Goal: Information Seeking & Learning: Learn about a topic

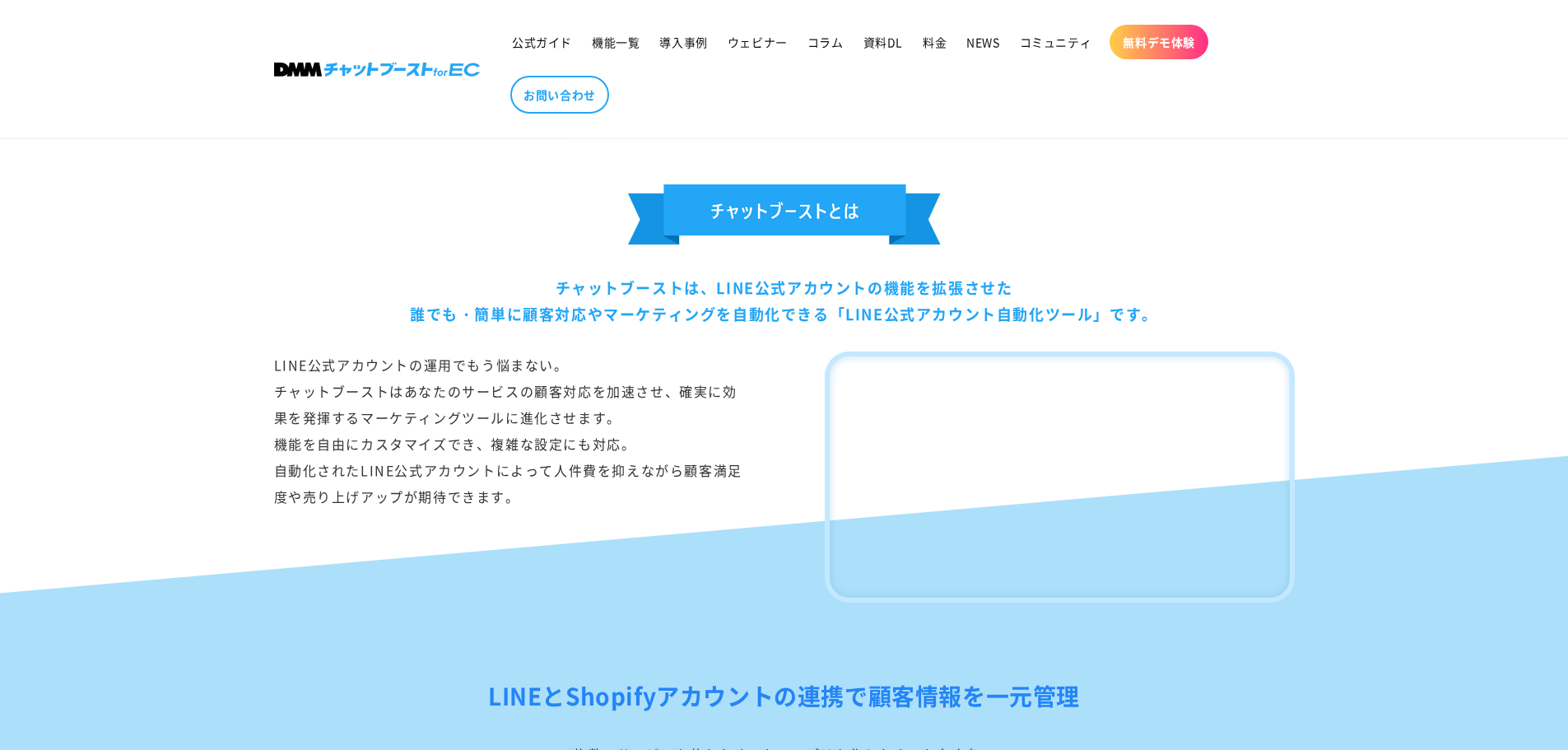
scroll to position [518, 0]
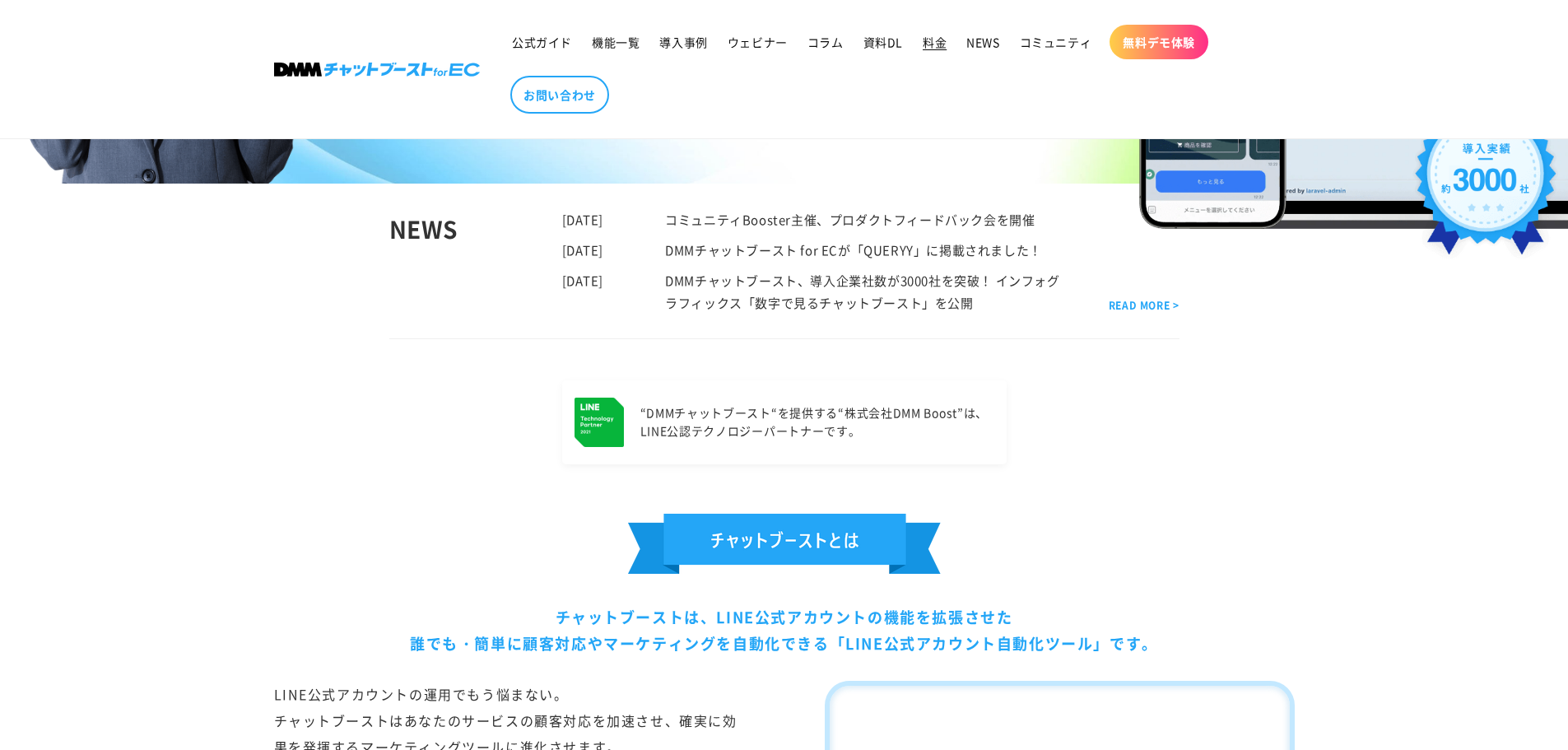
click at [921, 41] on link "料金" at bounding box center [935, 41] width 44 height 35
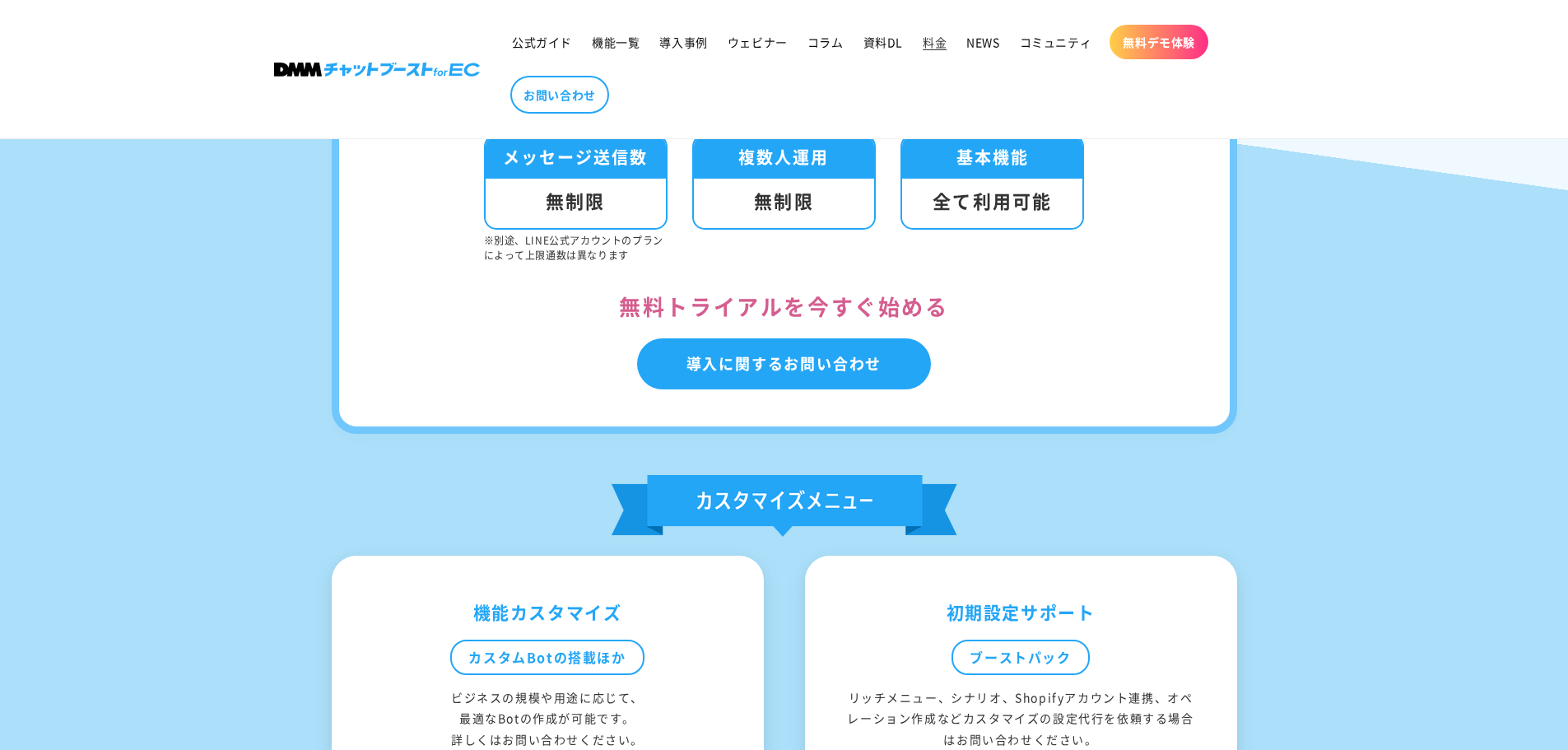
scroll to position [965, 0]
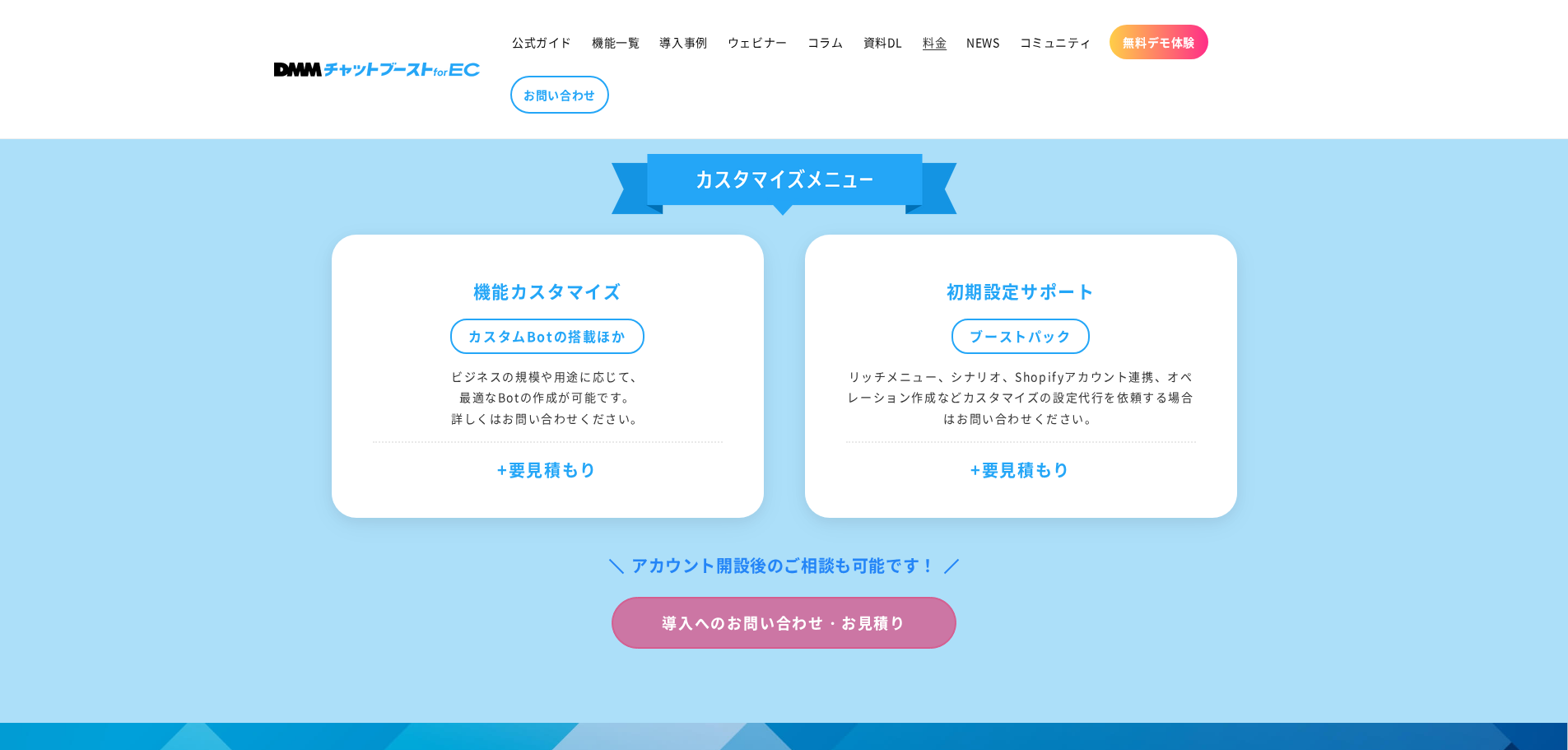
click at [775, 625] on link "導入へのお問い合わせ・お見積り" at bounding box center [784, 622] width 345 height 52
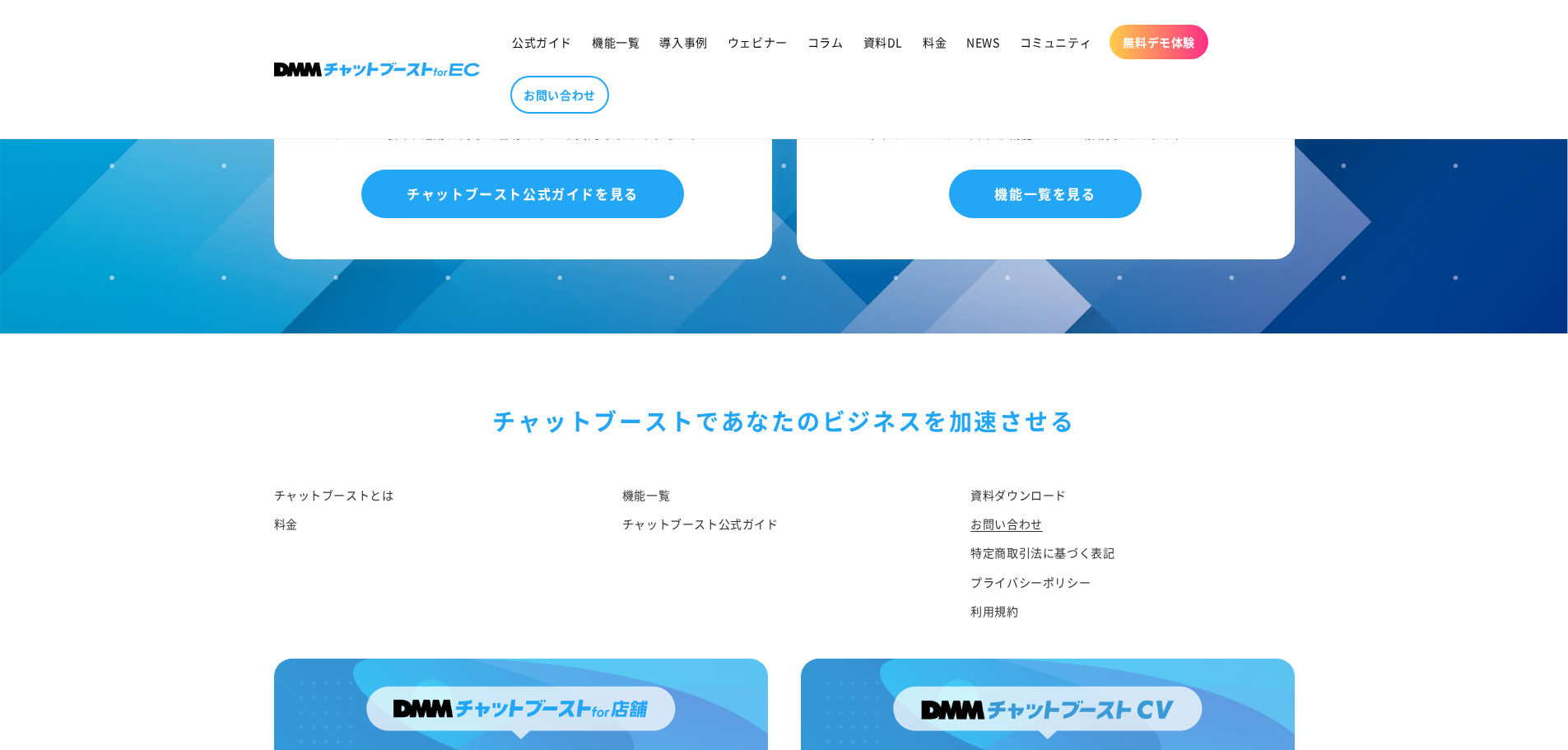
scroll to position [1317, 0]
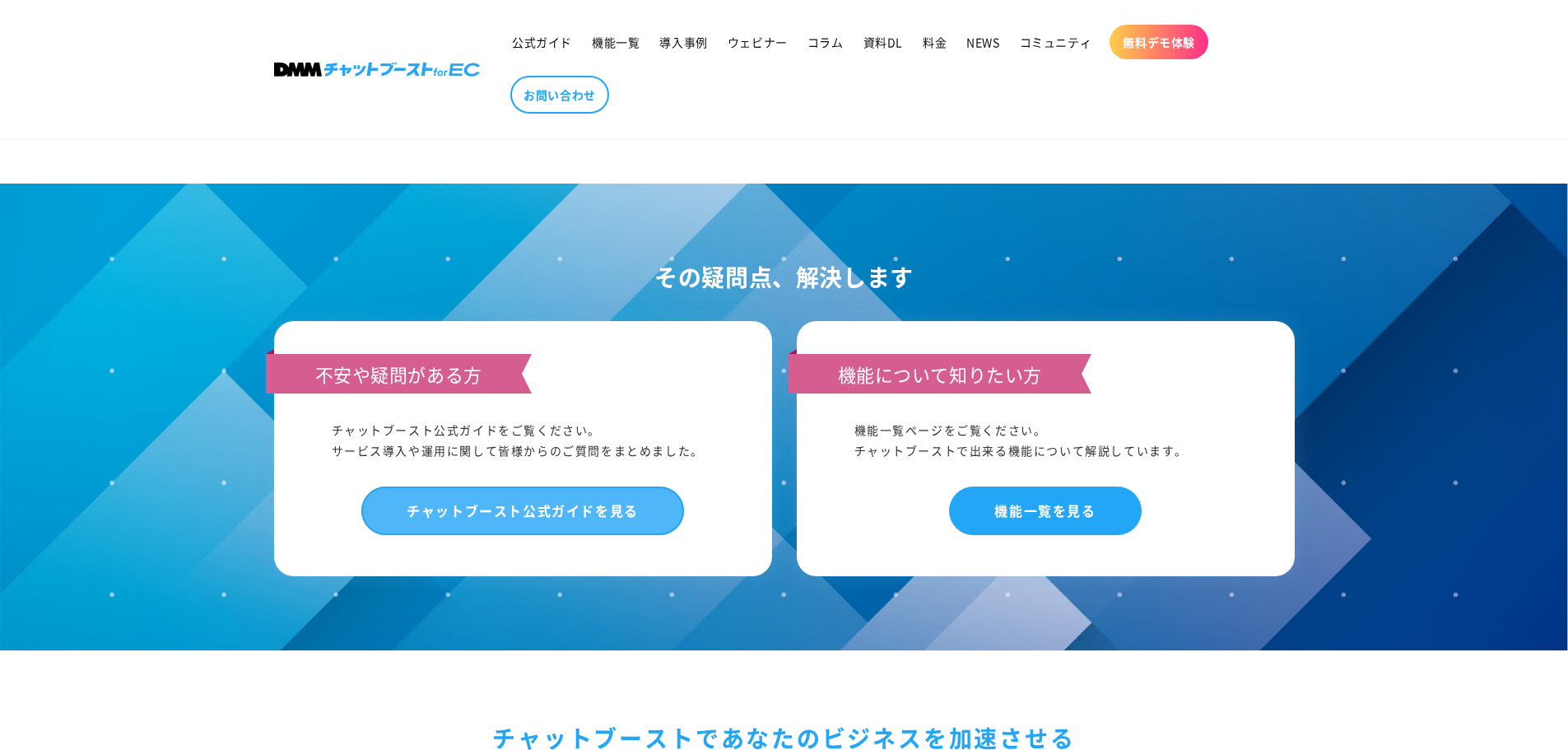
click at [471, 486] on link "チャットブースト公式ガイドを見る" at bounding box center [523, 510] width 323 height 48
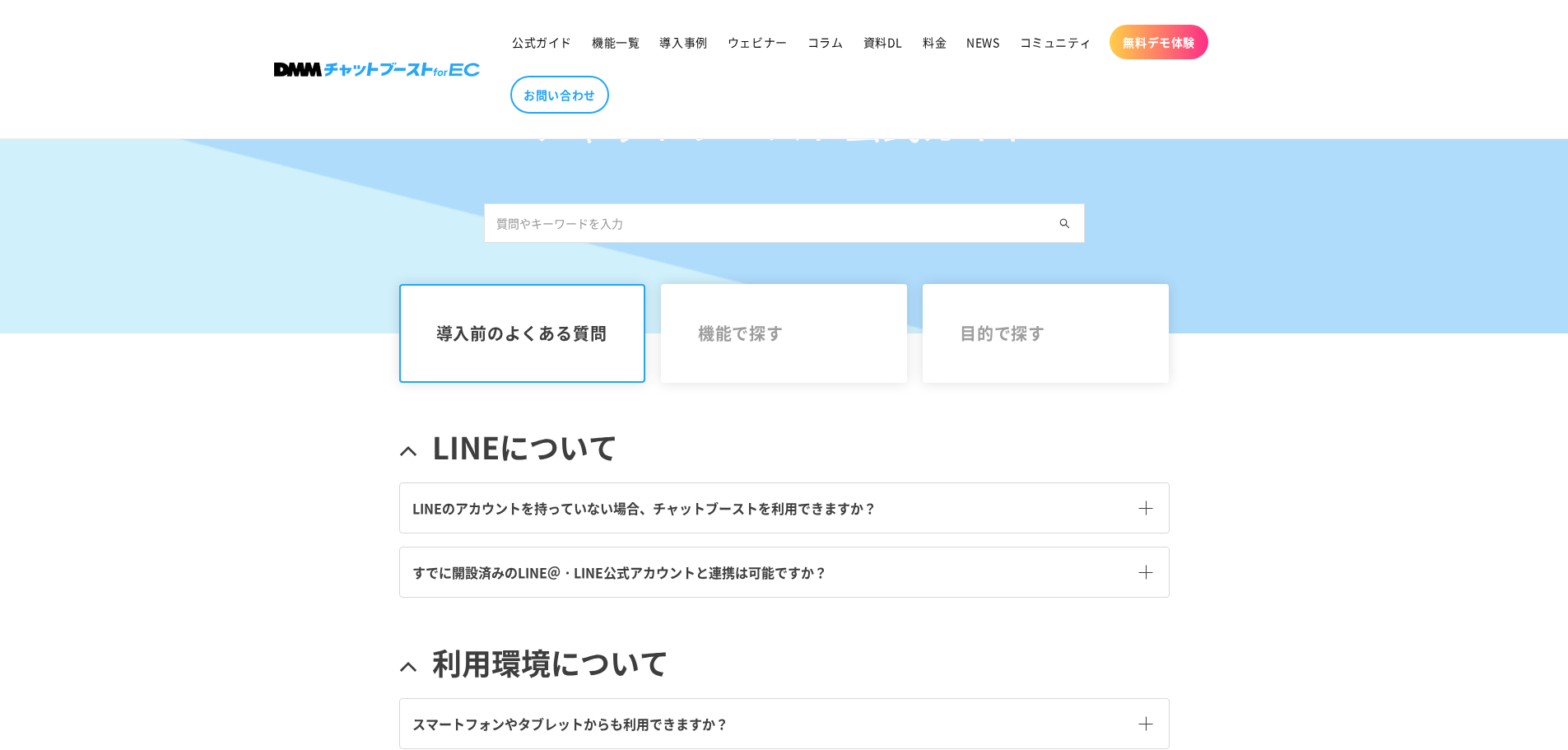
scroll to position [329, 0]
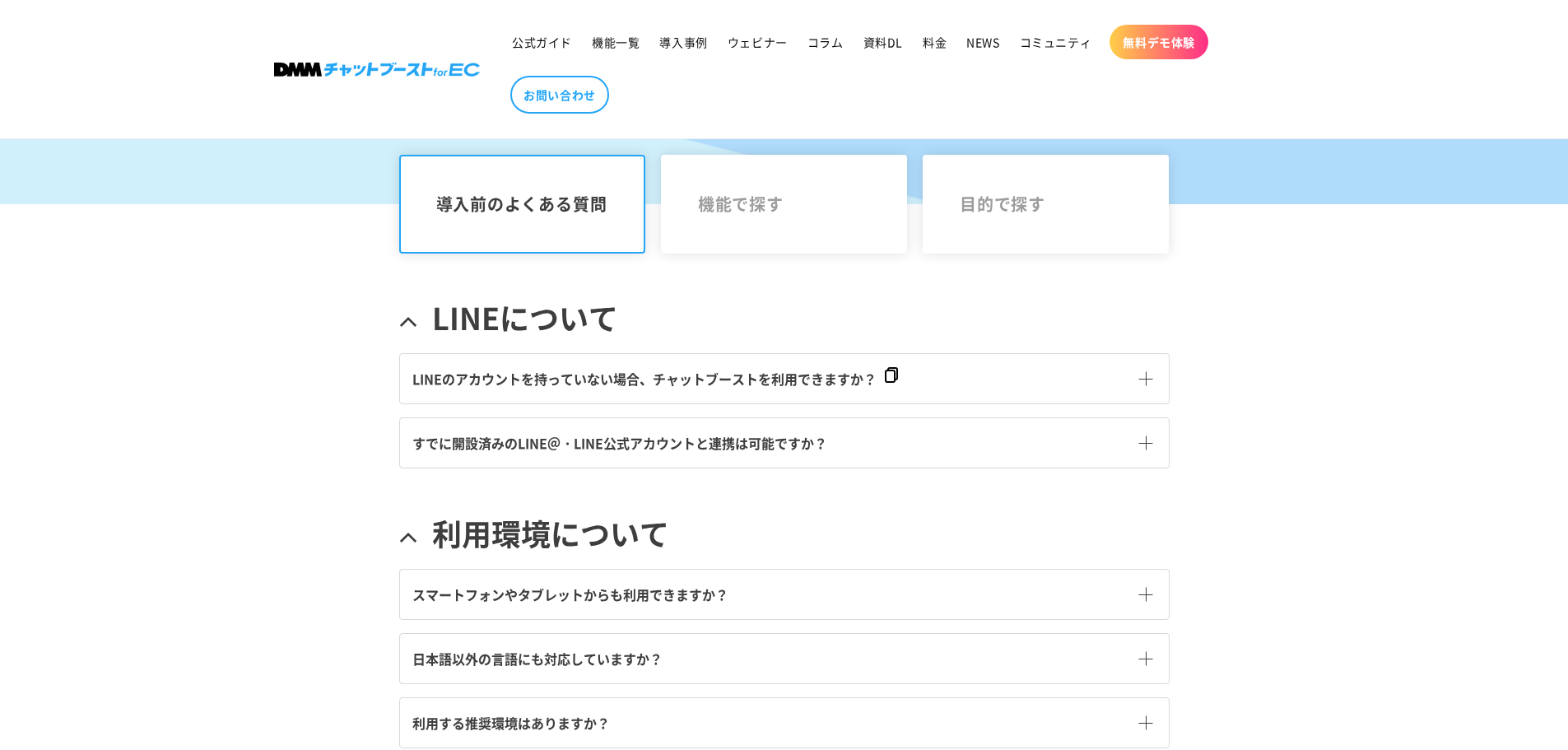
click at [476, 379] on span "LINEのアカウントを持っていない場合、チャットブーストを利用できますか？" at bounding box center [645, 378] width 465 height 19
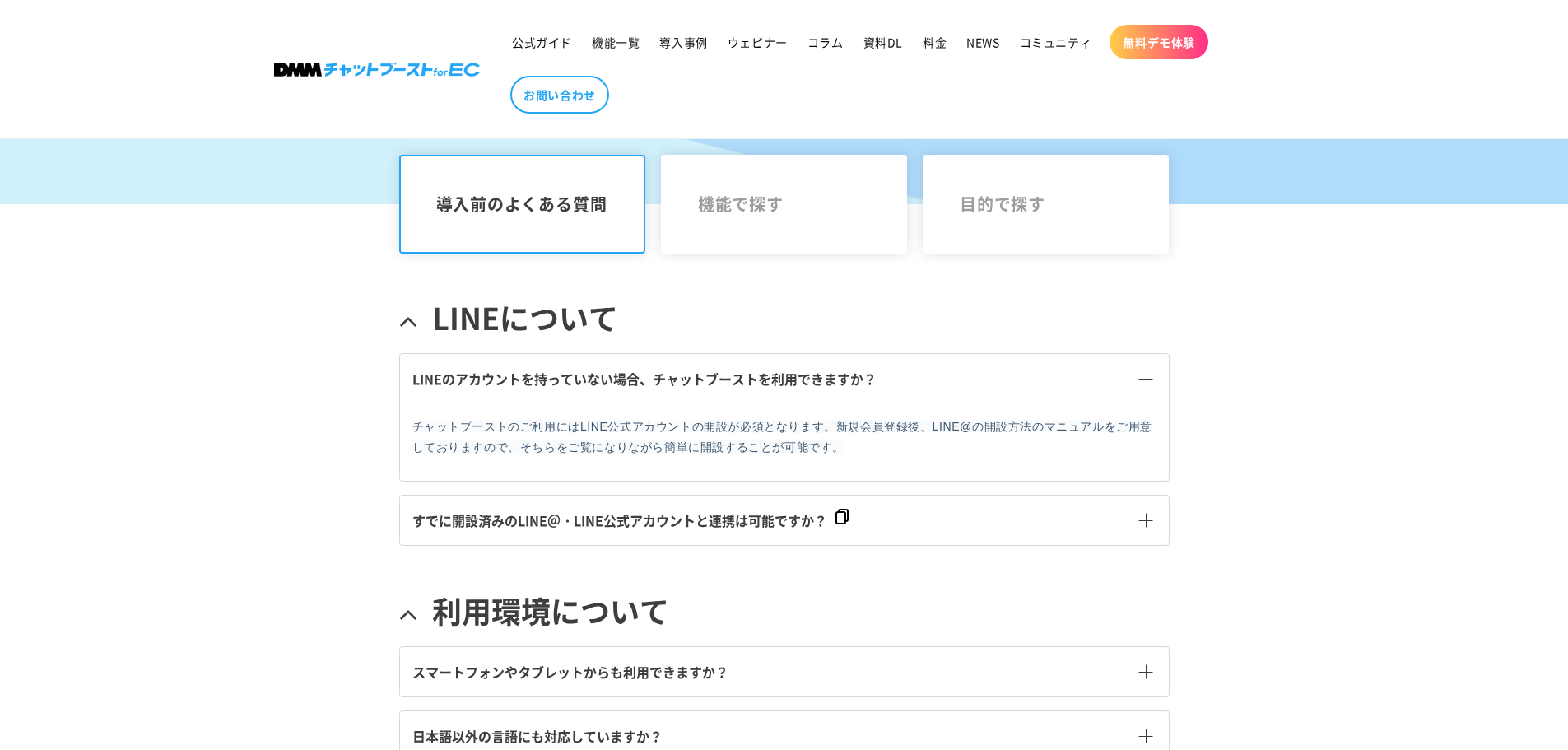
click at [605, 519] on span "すでに開設済みのLINE＠・LINE公式アカウントと連携は可能ですか？" at bounding box center [619, 519] width 415 height 19
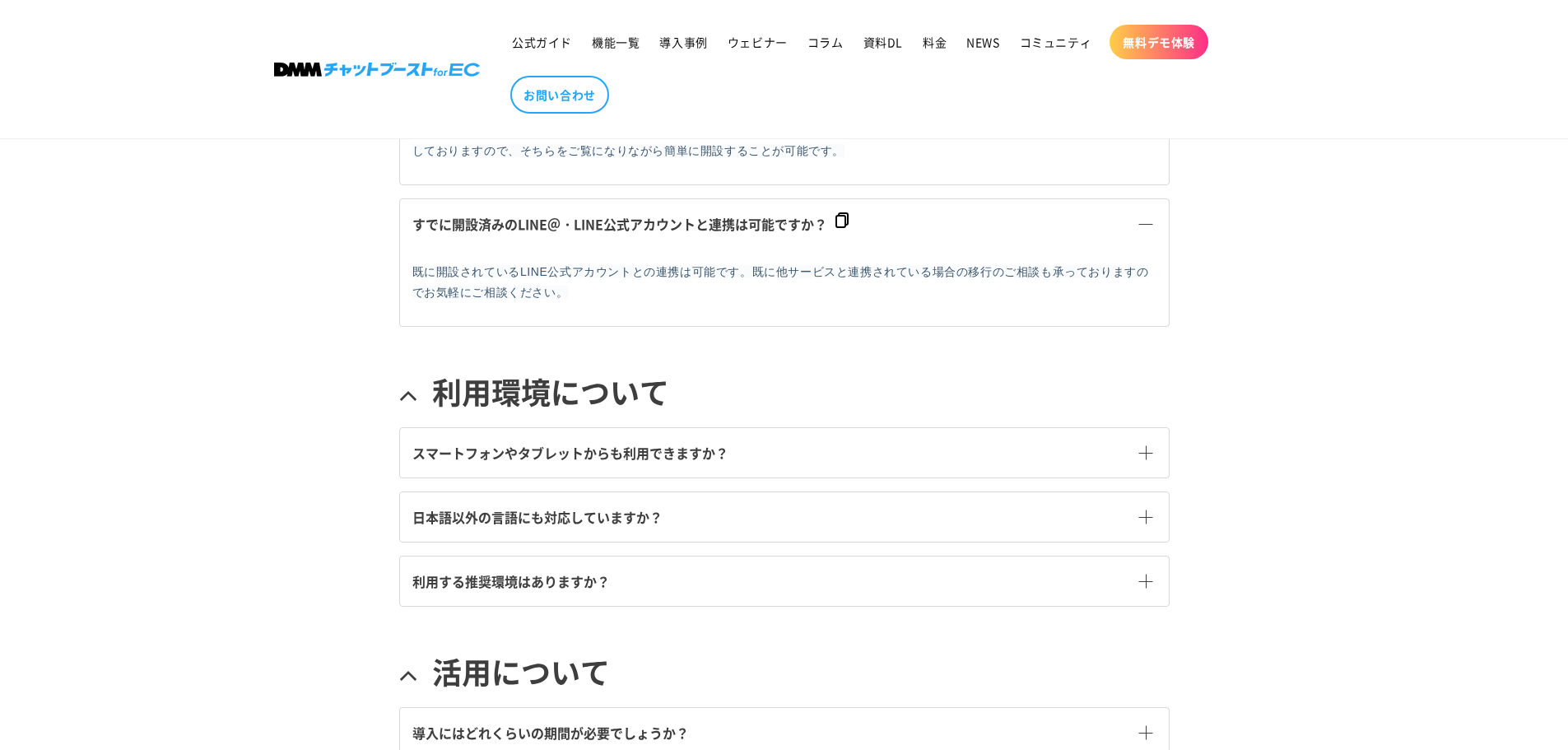
scroll to position [591, 0]
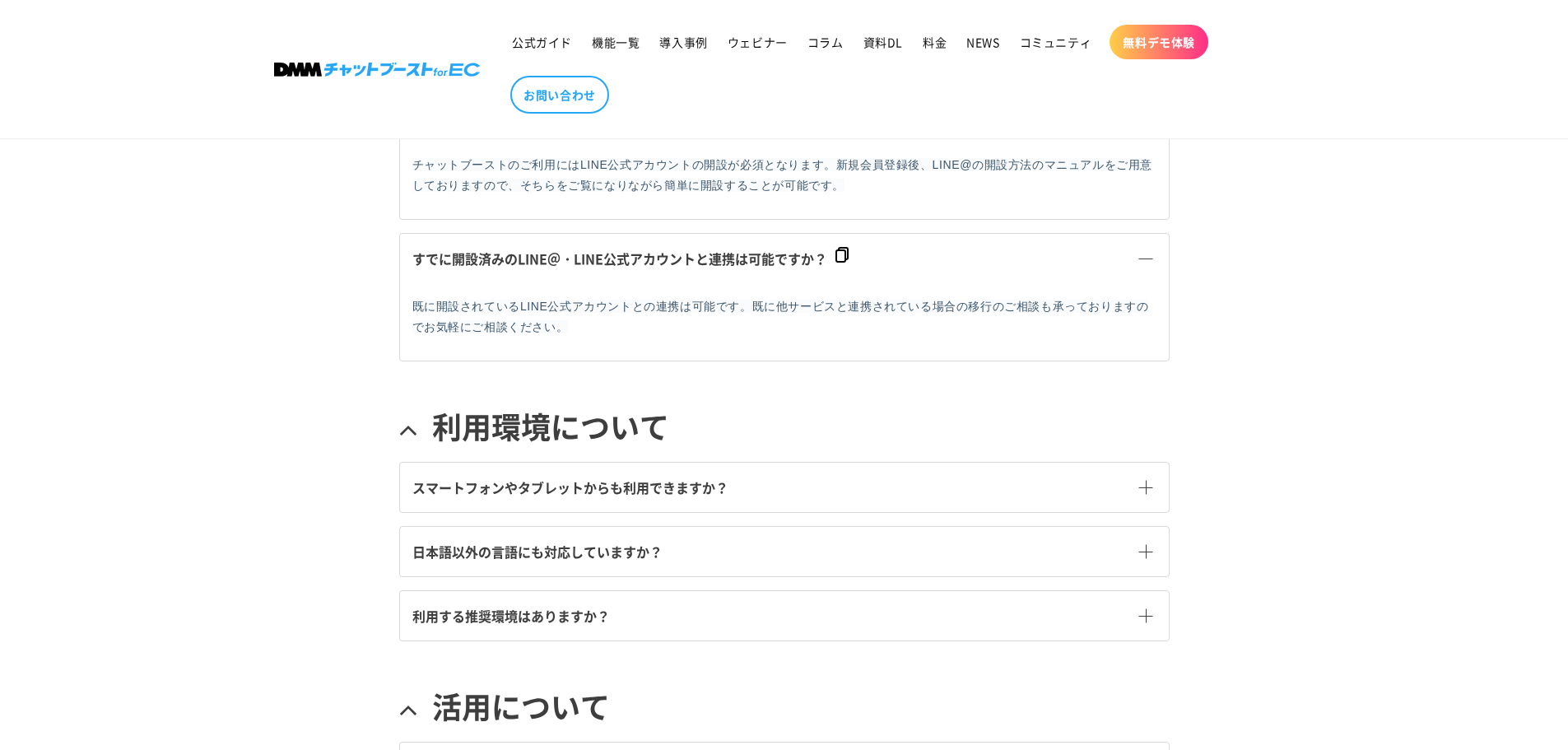
click at [357, 442] on div "チャットブースト公式ガイド 導入前のよくある質問 機能で探す 目的で探す LINEについて" at bounding box center [784, 209] width 1568 height 1241
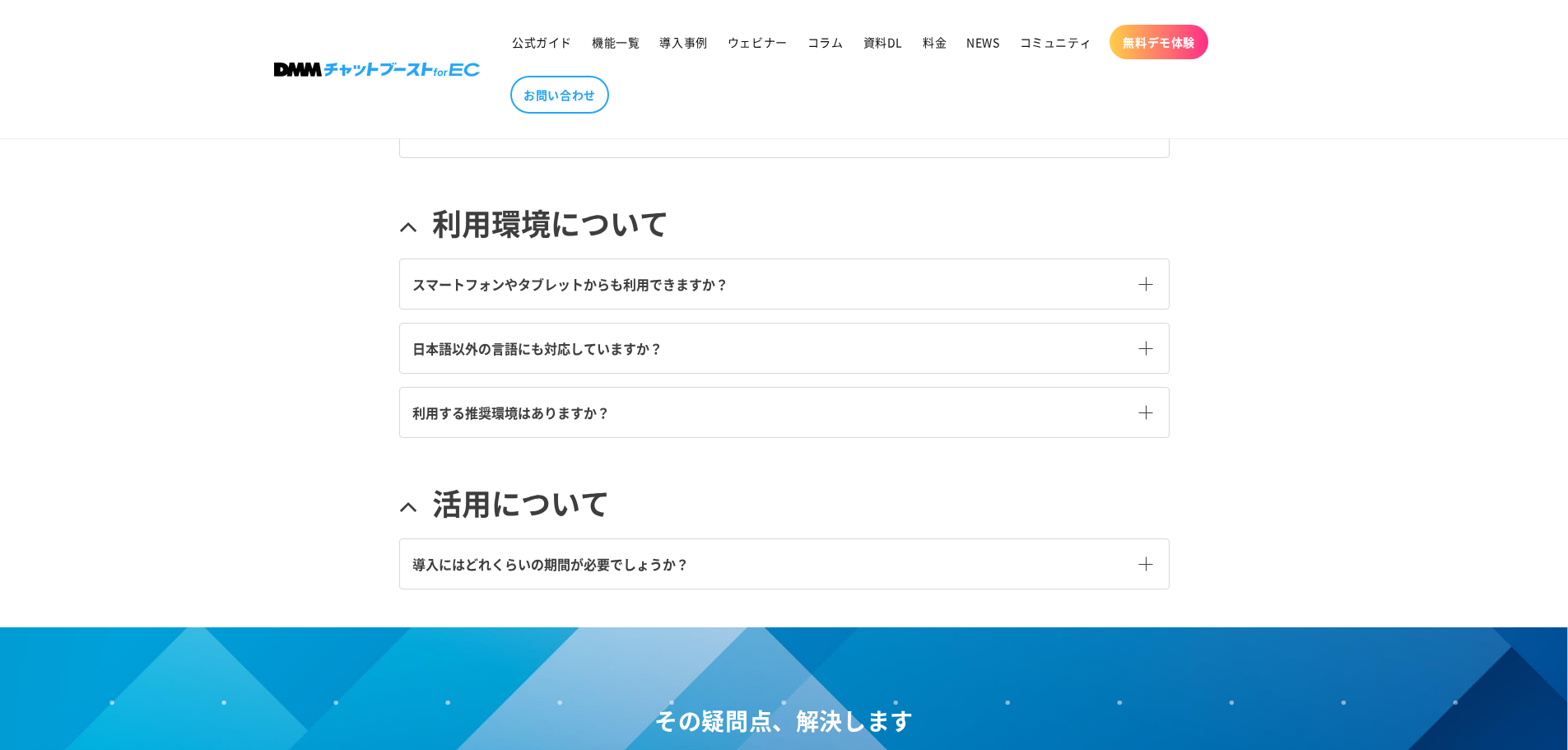
scroll to position [0, 0]
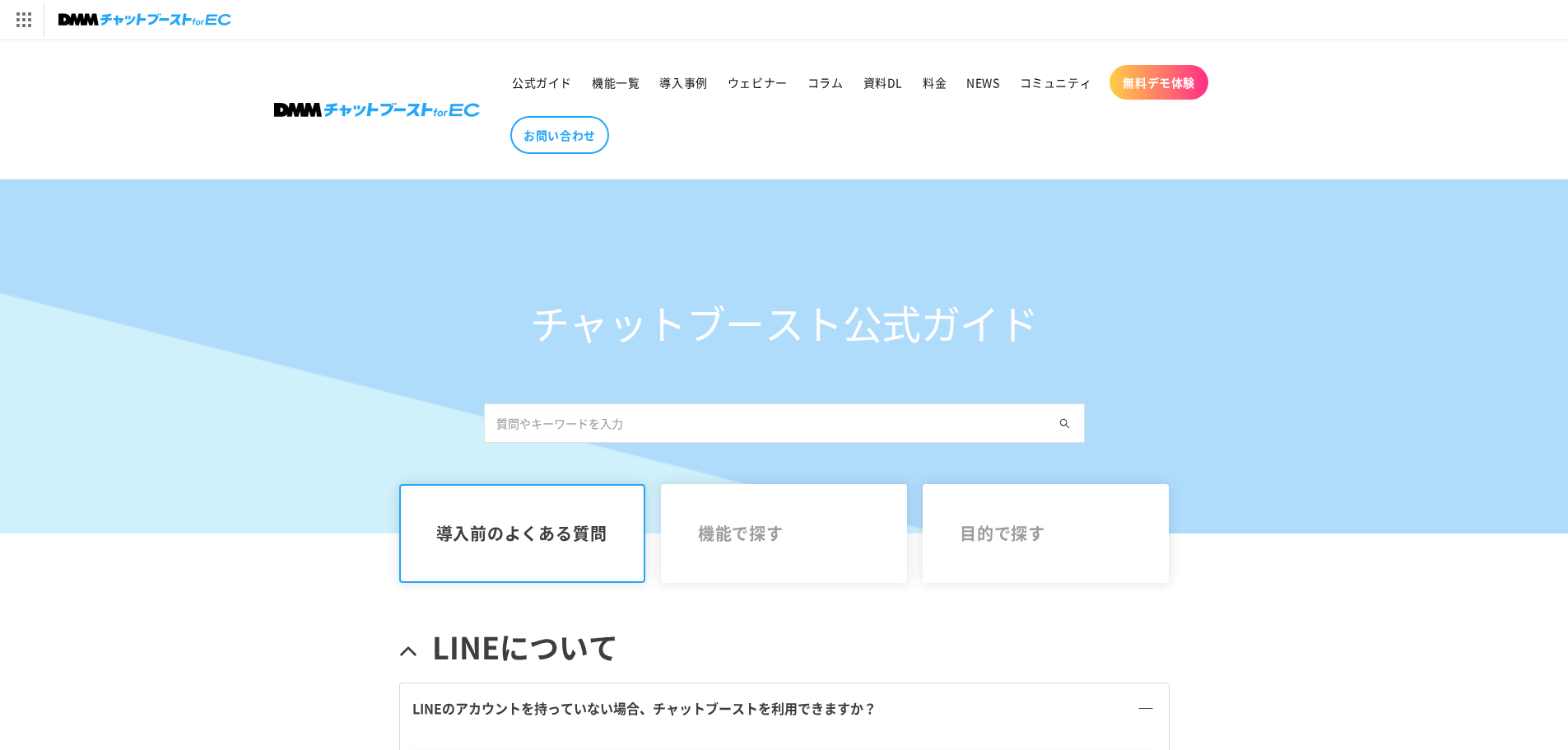
scroll to position [329, 0]
